Goal: Task Accomplishment & Management: Complete application form

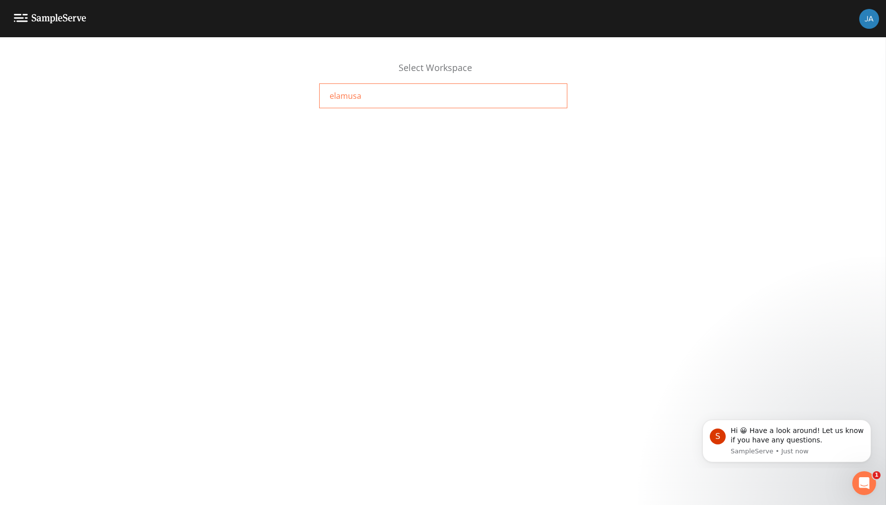
click at [335, 93] on span "elamusa" at bounding box center [346, 96] width 32 height 12
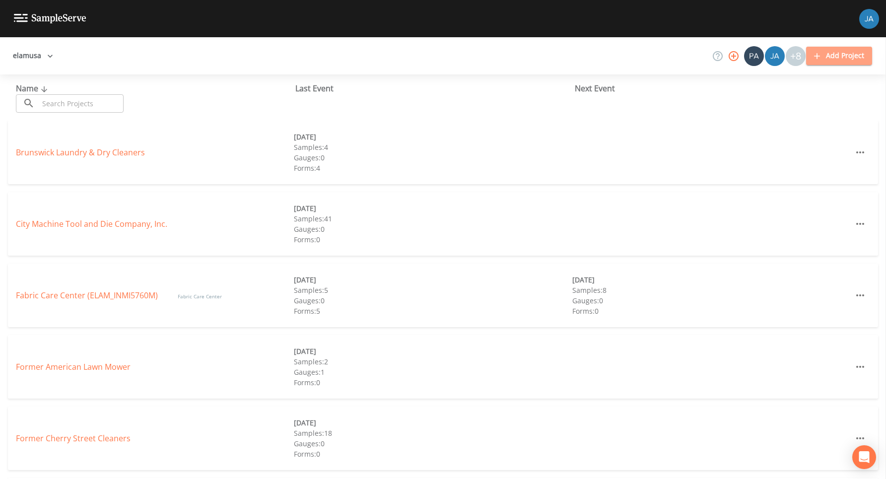
click at [846, 58] on button "Add Project" at bounding box center [839, 56] width 66 height 18
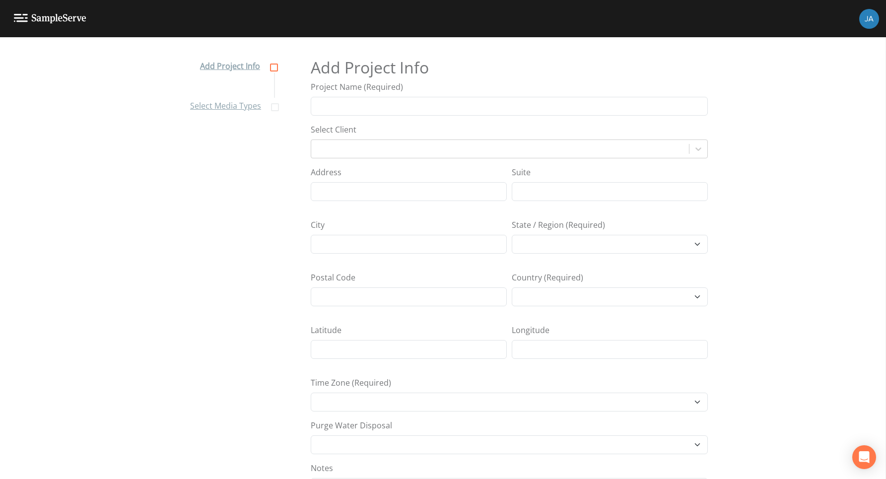
select select "[GEOGRAPHIC_DATA]/[GEOGRAPHIC_DATA]"
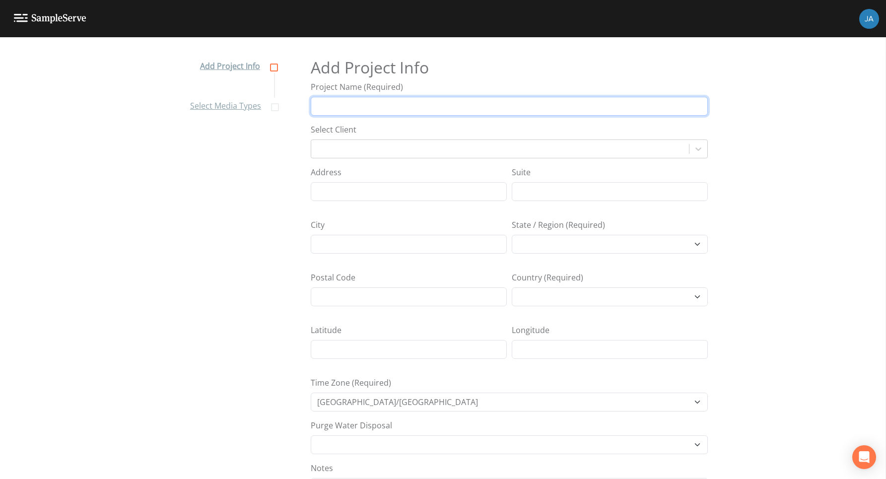
click at [358, 107] on input "Project Name (Required)" at bounding box center [509, 106] width 397 height 19
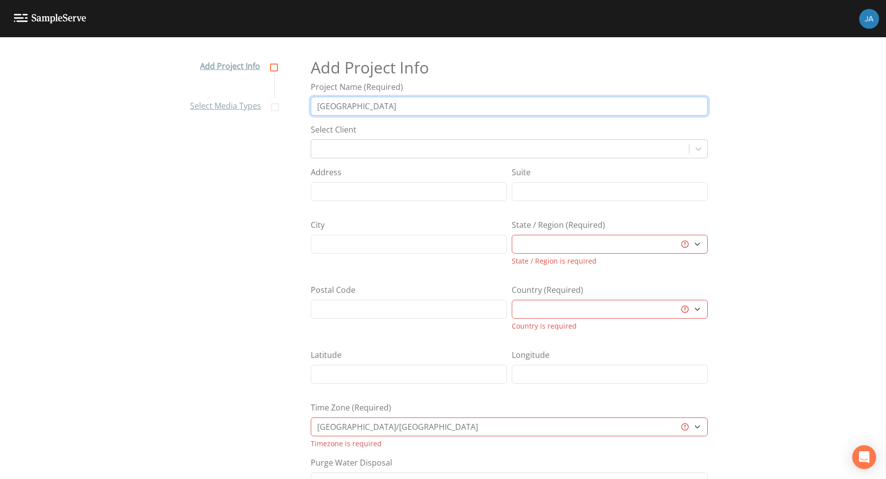
type input "[GEOGRAPHIC_DATA]"
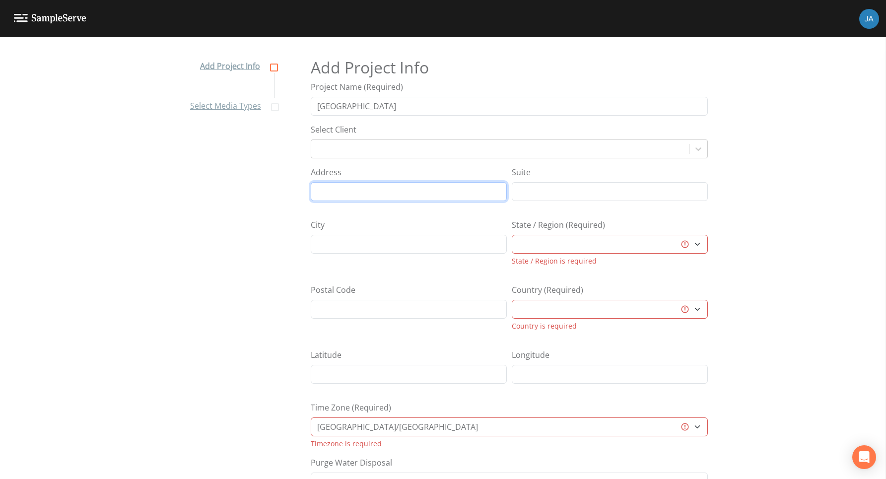
click at [337, 192] on input "Address" at bounding box center [409, 191] width 196 height 19
type input "1112 S 25th"
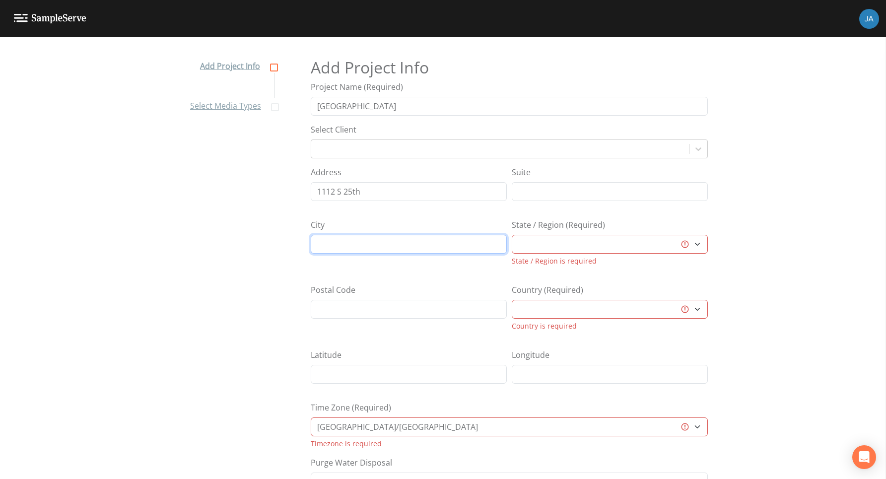
click at [348, 245] on input "City" at bounding box center [409, 244] width 196 height 19
type input "[GEOGRAPHIC_DATA]"
click at [573, 247] on select "[GEOGRAPHIC_DATA] [GEOGRAPHIC_DATA] [GEOGRAPHIC_DATA] [GEOGRAPHIC_DATA] [GEOGRA…" at bounding box center [610, 244] width 196 height 19
select select "b265dd82-c1a5-4afa-889f-debbcfd1d18c"
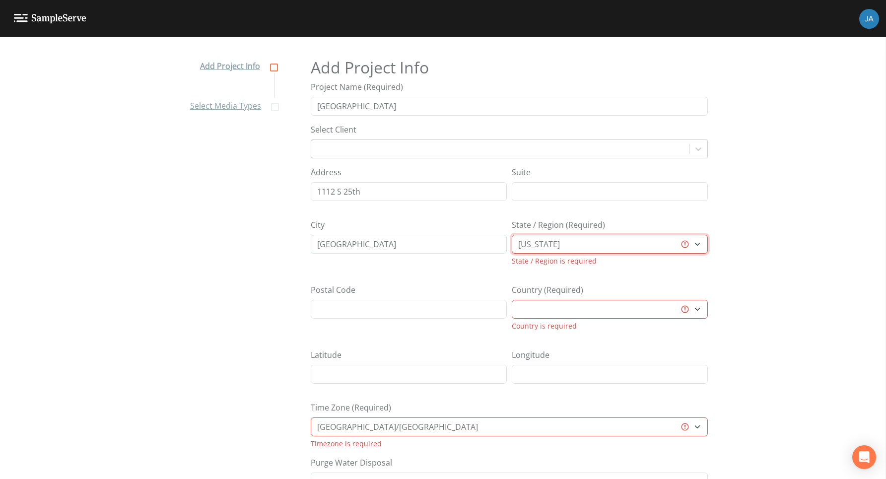
click at [512, 235] on select "[GEOGRAPHIC_DATA] [GEOGRAPHIC_DATA] [GEOGRAPHIC_DATA] [GEOGRAPHIC_DATA] [GEOGRA…" at bounding box center [610, 244] width 196 height 19
select select "[GEOGRAPHIC_DATA]"
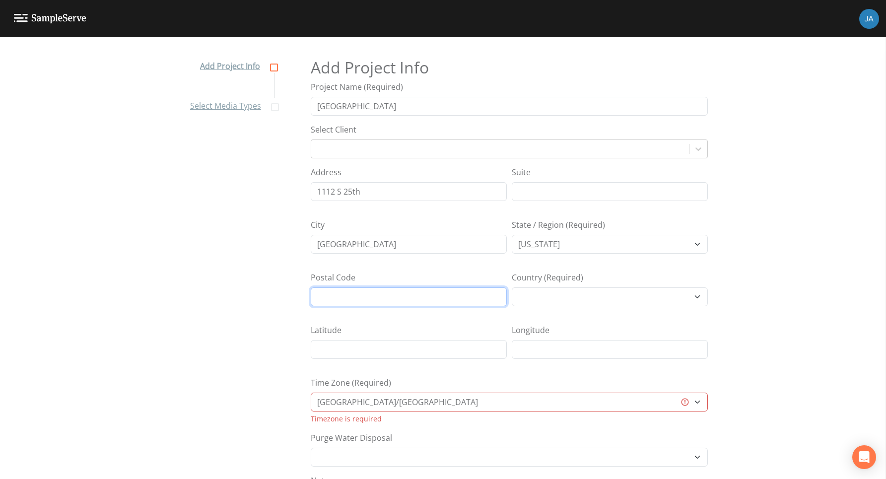
click at [360, 299] on input "Postal Code" at bounding box center [409, 296] width 196 height 19
type input "47362"
click at [252, 328] on nav "Add Project Info Select Media Types" at bounding box center [232, 267] width 109 height 442
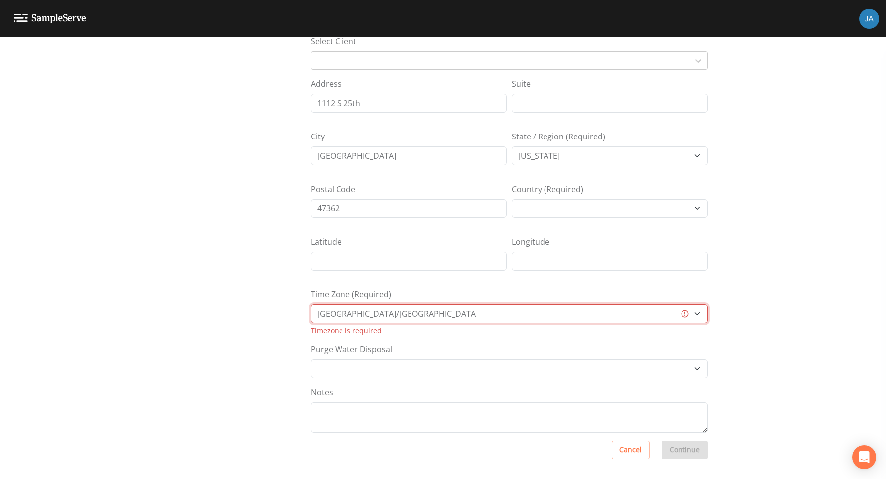
click at [407, 317] on select "[GEOGRAPHIC_DATA]/[GEOGRAPHIC_DATA] [GEOGRAPHIC_DATA]/[GEOGRAPHIC_DATA] [GEOGRA…" at bounding box center [509, 313] width 397 height 19
select select "US/[GEOGRAPHIC_DATA]-[US_STATE]"
click at [311, 317] on select "[GEOGRAPHIC_DATA]/[GEOGRAPHIC_DATA] [GEOGRAPHIC_DATA]/[GEOGRAPHIC_DATA] [GEOGRA…" at bounding box center [509, 313] width 397 height 19
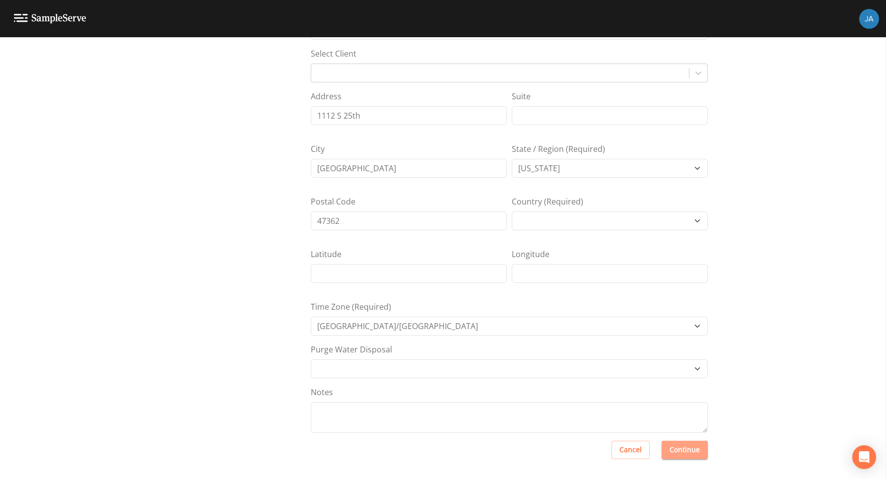
click at [677, 451] on button "Continue" at bounding box center [685, 450] width 46 height 18
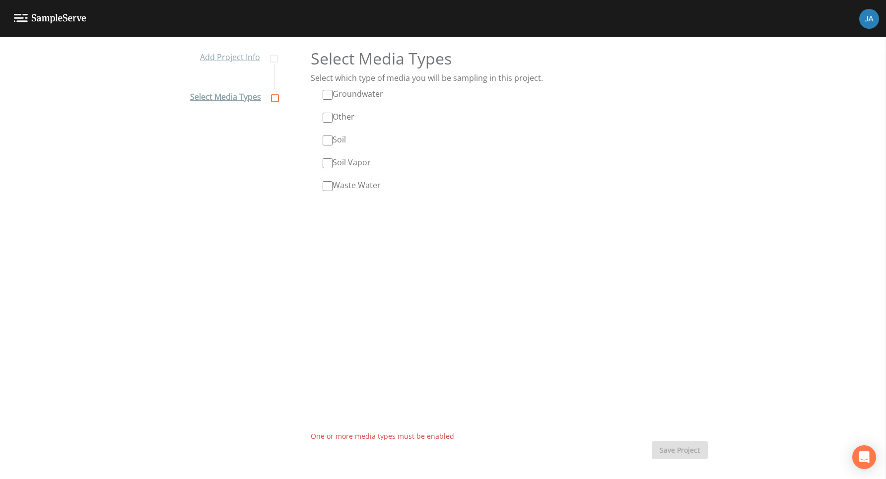
click at [328, 94] on input "Groundwater" at bounding box center [328, 95] width 10 height 10
checkbox input "true"
click at [327, 141] on input "Soil" at bounding box center [328, 141] width 10 height 10
checkbox input "true"
click at [672, 447] on button "Save Project" at bounding box center [680, 450] width 56 height 18
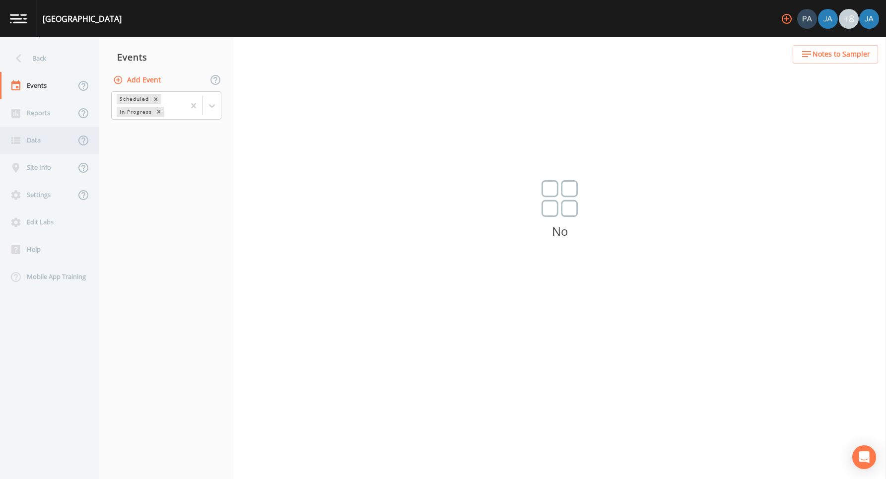
click at [36, 144] on div "Data" at bounding box center [37, 140] width 75 height 27
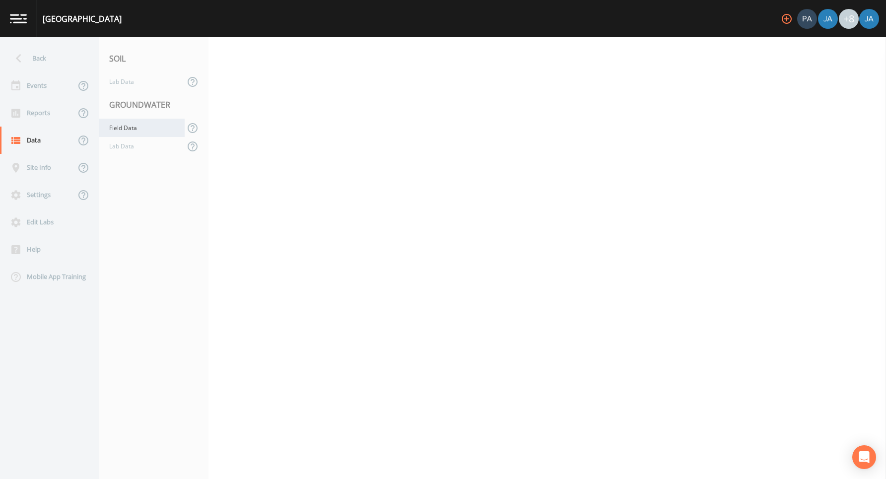
click at [127, 129] on div "Field Data" at bounding box center [141, 128] width 85 height 18
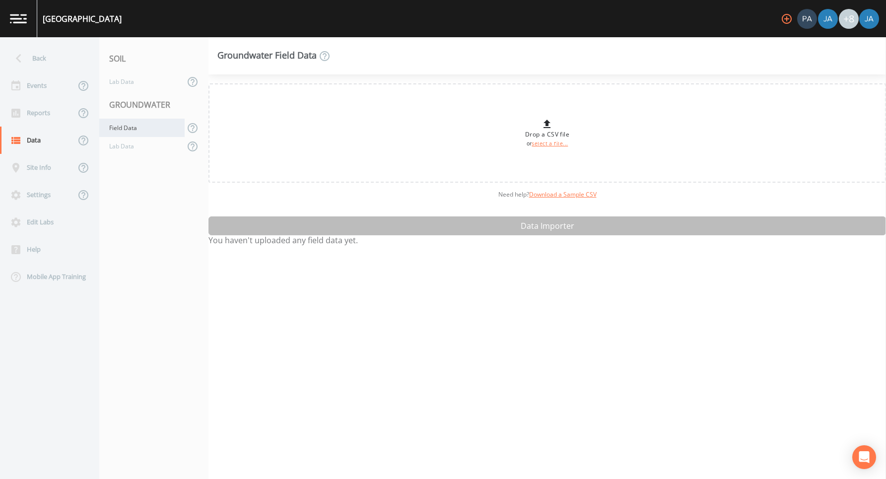
click at [120, 127] on div "Field Data" at bounding box center [141, 128] width 85 height 18
click at [541, 144] on link "select a file..." at bounding box center [550, 143] width 36 height 7
type input "C:\fakepath\_LIVEDOC_INHN1112T_Master Data Table- Soil & GW (R2); RECs - SB WLs…"
click at [537, 128] on div "Drop a CSV file or select a file..." at bounding box center [547, 133] width 44 height 30
click at [553, 226] on div "Drop a CSV file or select a file... Need help?  Download a Sample CSV Data Impo…" at bounding box center [548, 276] width 678 height 405
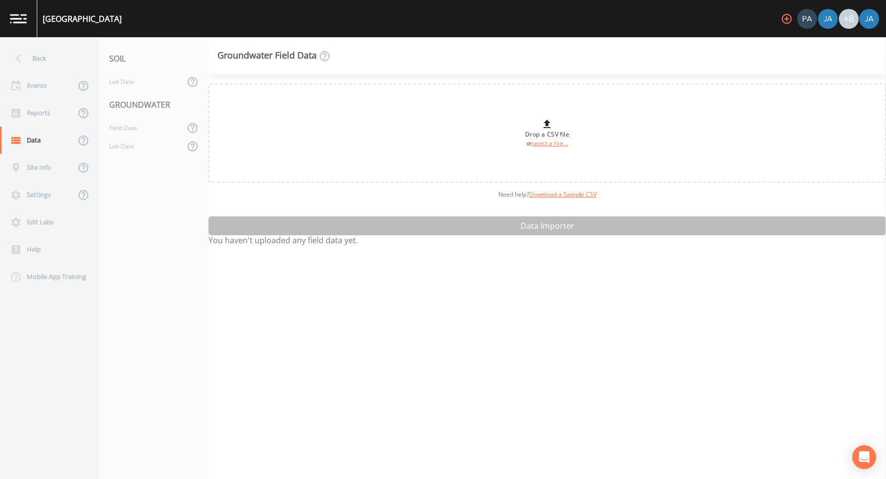
click at [553, 224] on div "Drop a CSV file or select a file... Need help?  Download a Sample CSV Data Impo…" at bounding box center [548, 276] width 678 height 405
click at [539, 146] on link "select a file..." at bounding box center [550, 143] width 36 height 7
click at [120, 146] on div "Lab Data" at bounding box center [141, 146] width 85 height 18
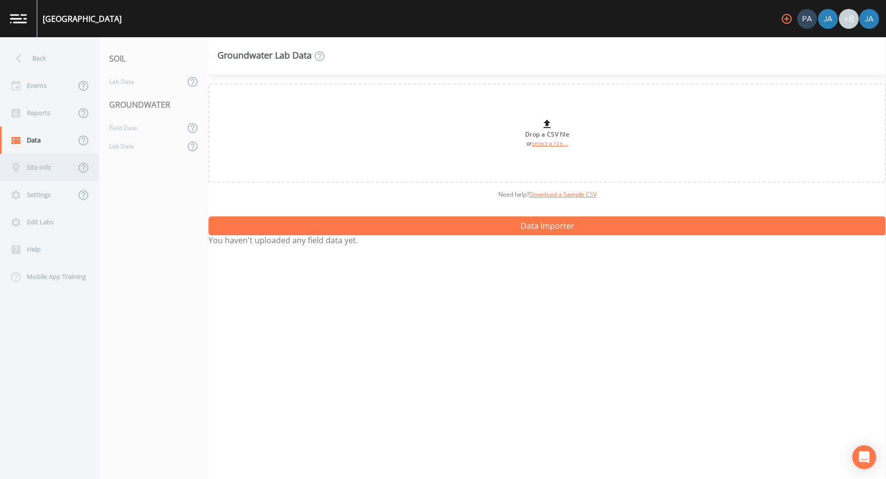
click at [41, 170] on div "Site Info" at bounding box center [37, 167] width 75 height 27
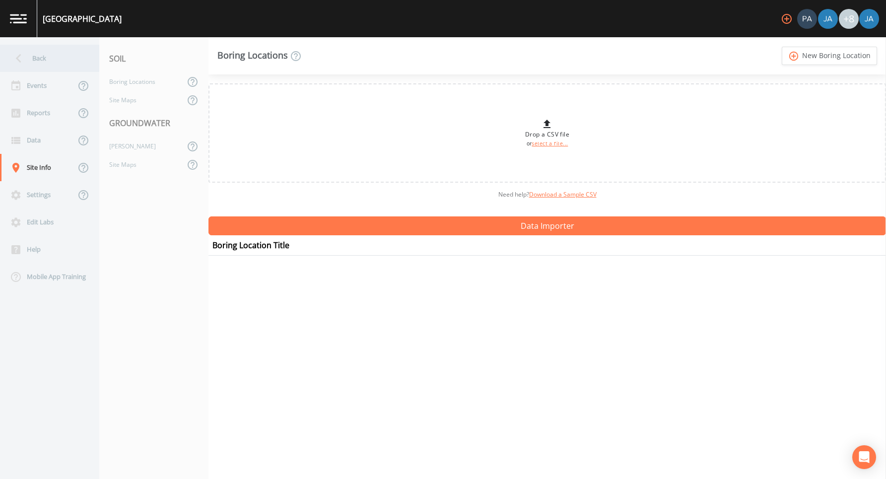
click at [33, 55] on div "Back" at bounding box center [44, 58] width 89 height 27
